Goal: Answer question/provide support: Answer question/provide support

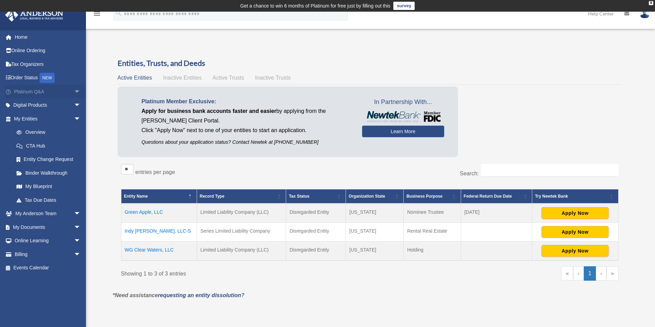
click at [74, 88] on span "arrow_drop_down" at bounding box center [81, 92] width 14 height 14
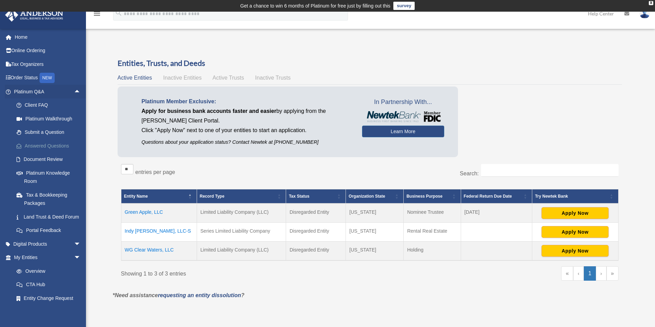
click at [52, 142] on link "Answered Questions" at bounding box center [50, 146] width 81 height 14
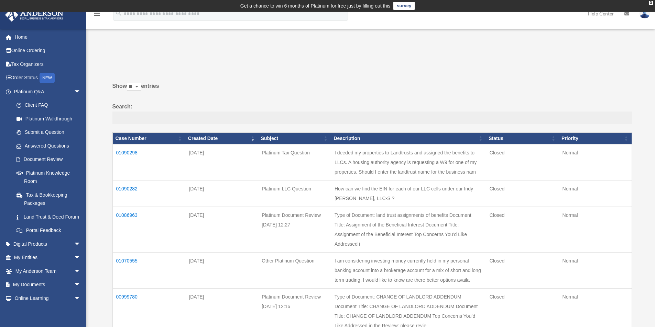
click at [124, 187] on td "01090282" at bounding box center [148, 193] width 73 height 26
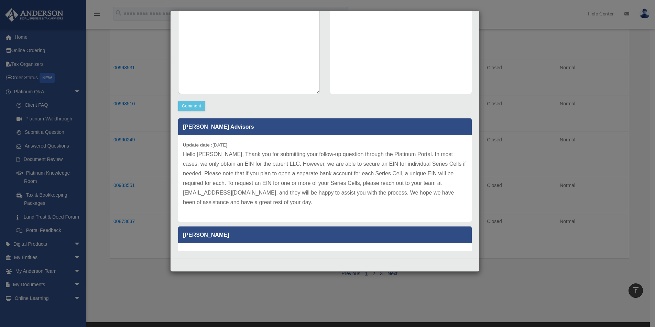
click at [104, 205] on div "Case Detail × Platinum LLC Question Case Number 01090282 Created Date [DATE] St…" at bounding box center [327, 163] width 655 height 327
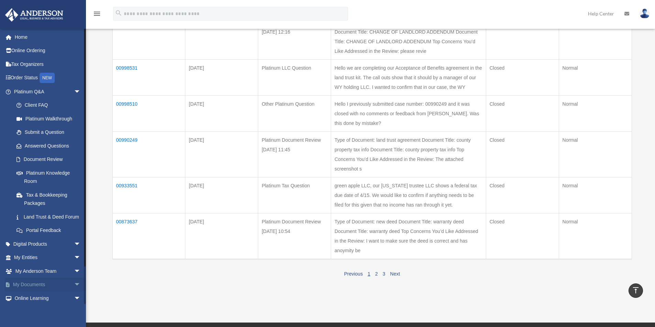
click at [74, 292] on span "arrow_drop_down" at bounding box center [81, 285] width 14 height 14
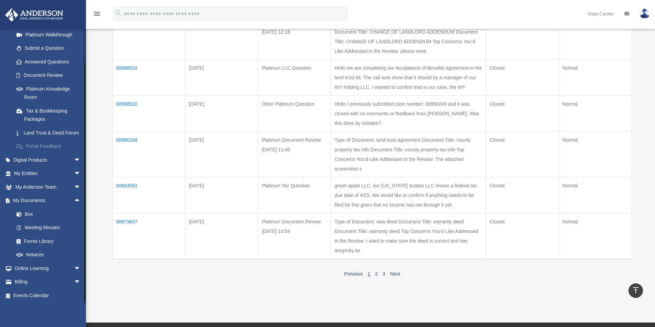
scroll to position [92, 0]
click at [29, 216] on link "Box" at bounding box center [50, 215] width 81 height 14
